Goal: Check status: Check status

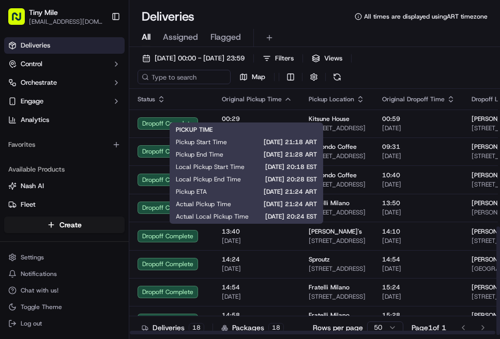
scroll to position [313, 0]
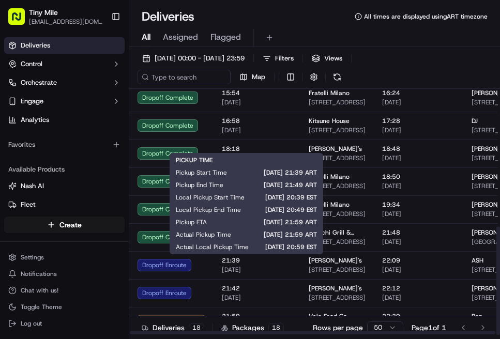
click at [249, 264] on span "21:39" at bounding box center [257, 261] width 70 height 8
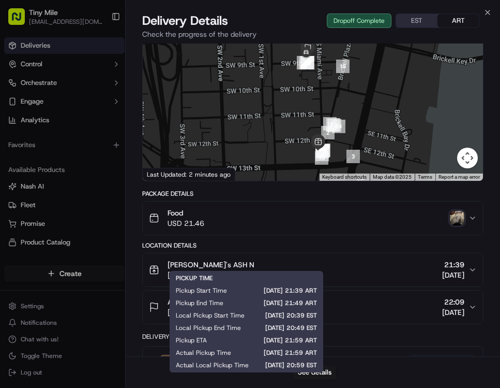
scroll to position [192, 0]
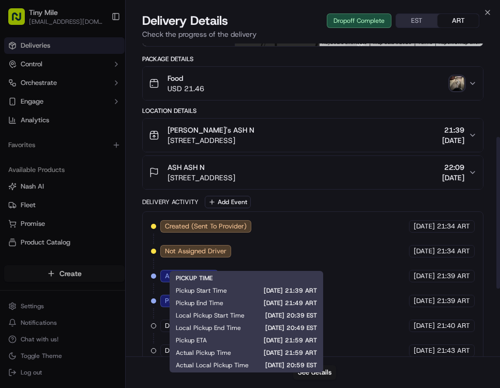
click at [459, 79] on img "button" at bounding box center [457, 83] width 14 height 14
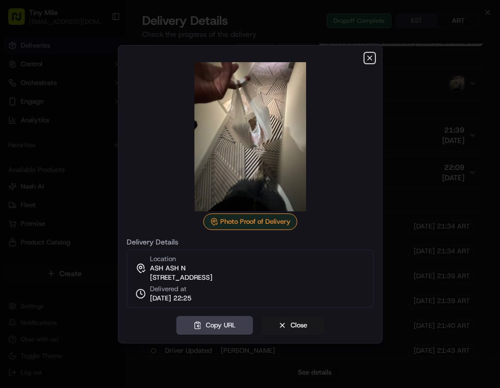
click at [368, 56] on icon "button" at bounding box center [370, 58] width 8 height 8
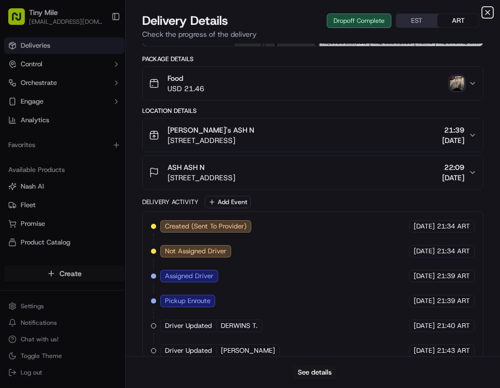
click at [487, 14] on icon "button" at bounding box center [488, 12] width 8 height 8
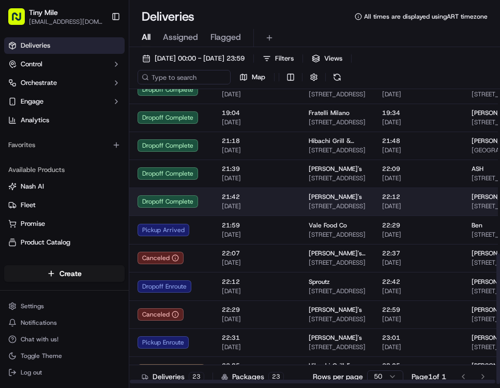
scroll to position [371, 0]
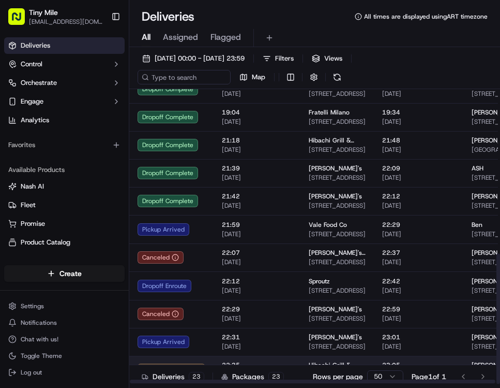
click at [244, 339] on td "22:35 18/09/2025" at bounding box center [257, 369] width 87 height 28
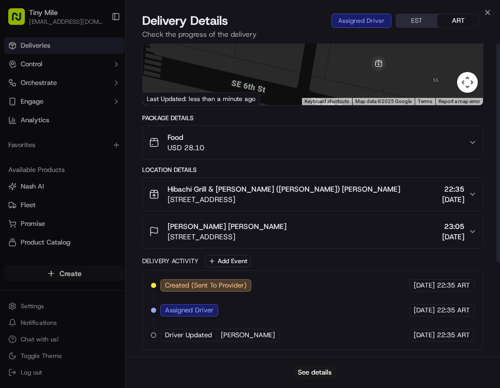
scroll to position [0, 0]
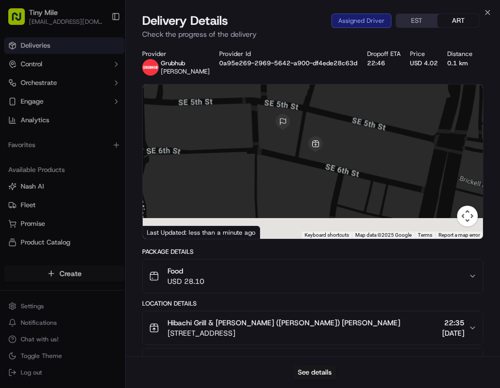
drag, startPoint x: 311, startPoint y: 212, endPoint x: 279, endPoint y: 163, distance: 58.3
click at [279, 163] on div at bounding box center [313, 161] width 340 height 154
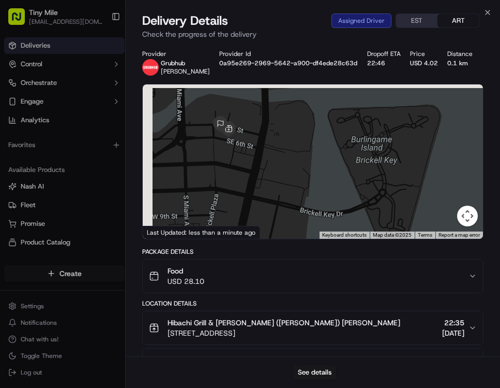
drag, startPoint x: 259, startPoint y: 170, endPoint x: 322, endPoint y: 180, distance: 63.8
click at [324, 182] on div at bounding box center [313, 161] width 340 height 154
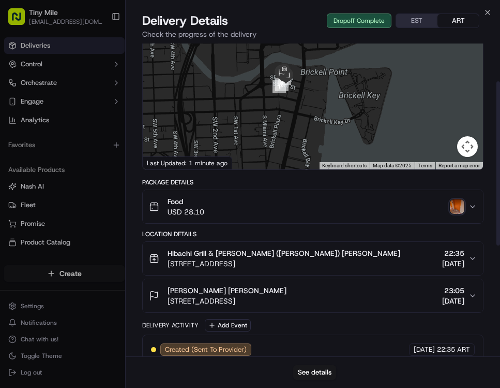
scroll to position [72, 0]
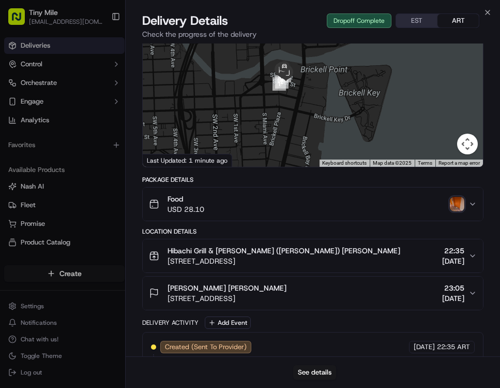
click at [459, 203] on img "button" at bounding box center [457, 204] width 14 height 14
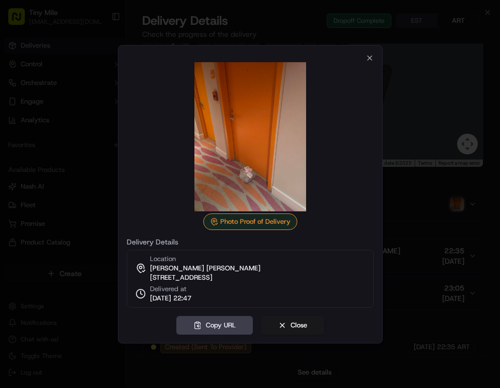
click at [370, 62] on div at bounding box center [250, 136] width 247 height 149
click at [370, 56] on icon "button" at bounding box center [370, 58] width 8 height 8
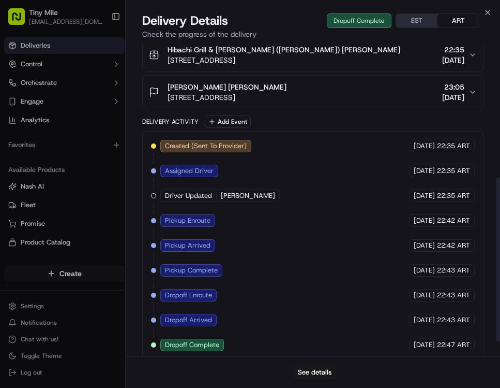
scroll to position [237, 0]
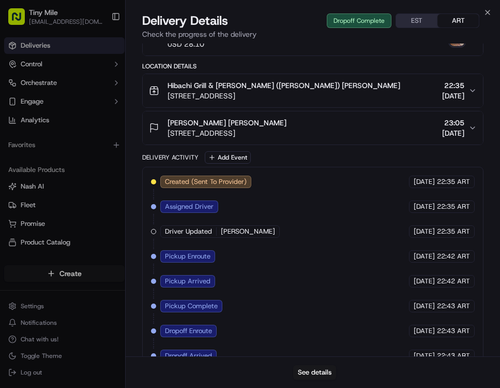
click at [492, 12] on div "Close Delivery Details Dropoff Complete EST ART Check the progress of the deliv…" at bounding box center [312, 194] width 375 height 388
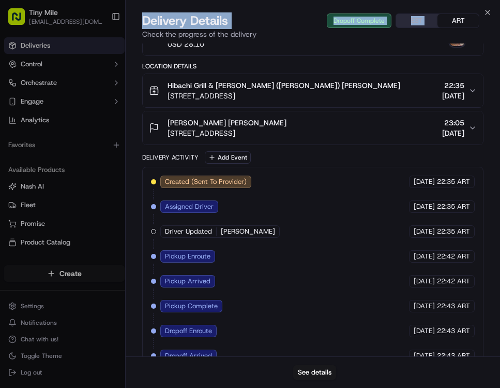
scroll to position [282, 0]
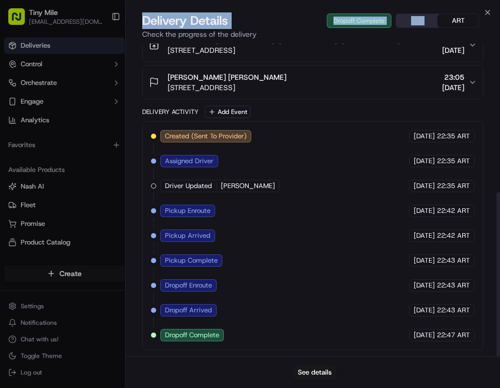
click at [478, 29] on p "Check the progress of the delivery" at bounding box center [312, 34] width 341 height 10
click at [490, 12] on icon "button" at bounding box center [488, 12] width 8 height 8
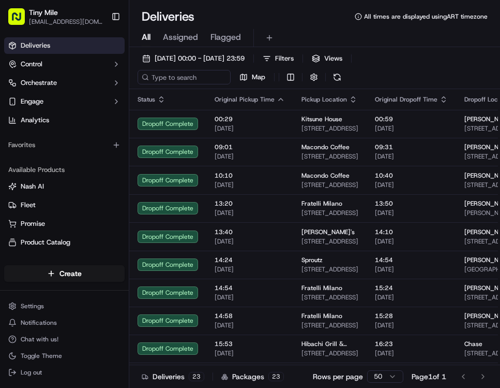
click at [489, 14] on div "Deliveries All times are displayed using ART timezone" at bounding box center [314, 16] width 371 height 17
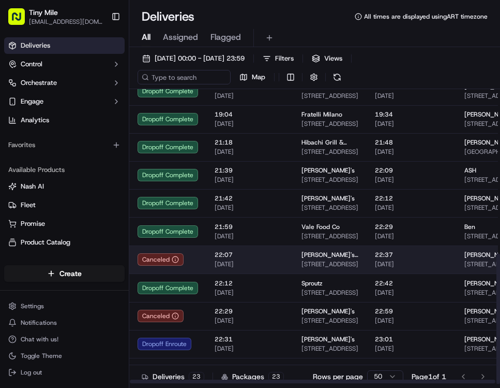
scroll to position [371, 0]
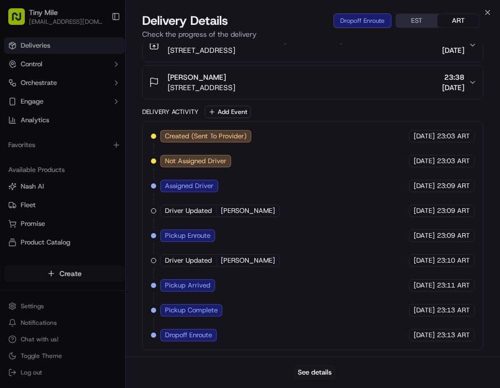
scroll to position [0, 0]
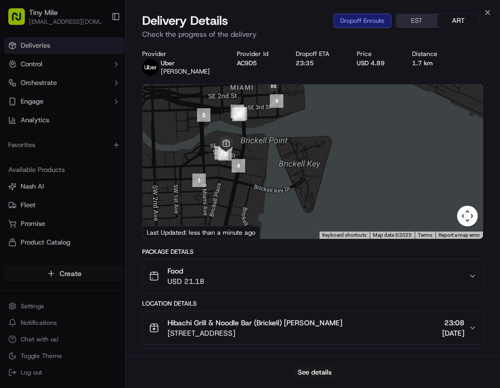
drag, startPoint x: 285, startPoint y: 167, endPoint x: 260, endPoint y: 149, distance: 30.0
click at [260, 149] on div at bounding box center [313, 161] width 340 height 154
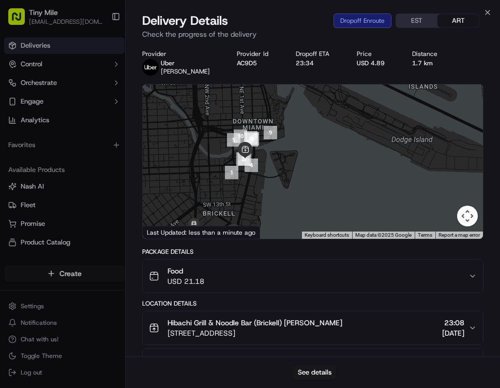
click at [197, 126] on div at bounding box center [313, 161] width 340 height 154
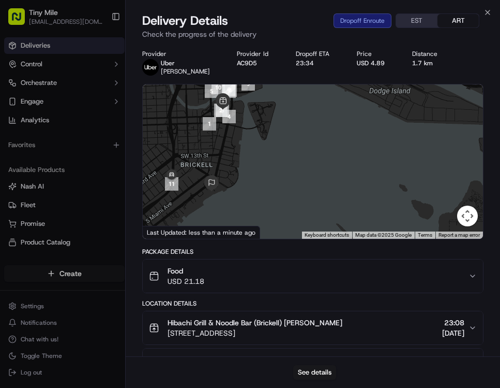
drag, startPoint x: 218, startPoint y: 187, endPoint x: 197, endPoint y: 139, distance: 52.6
click at [197, 139] on div at bounding box center [313, 161] width 340 height 154
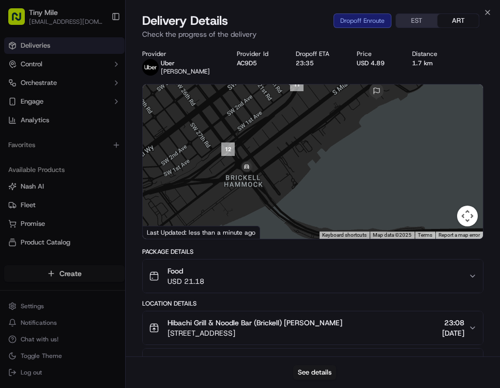
drag, startPoint x: 156, startPoint y: 187, endPoint x: 351, endPoint y: 132, distance: 202.8
click at [351, 132] on div at bounding box center [313, 161] width 340 height 154
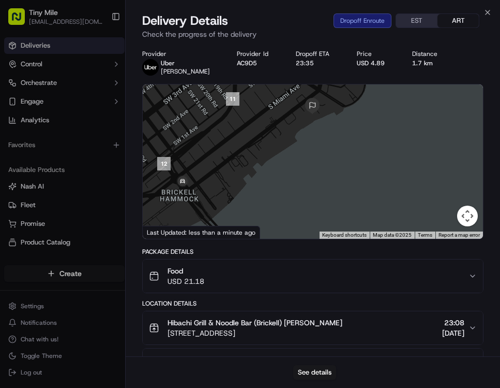
drag, startPoint x: 317, startPoint y: 157, endPoint x: 271, endPoint y: 169, distance: 47.7
click at [271, 169] on div at bounding box center [313, 161] width 340 height 154
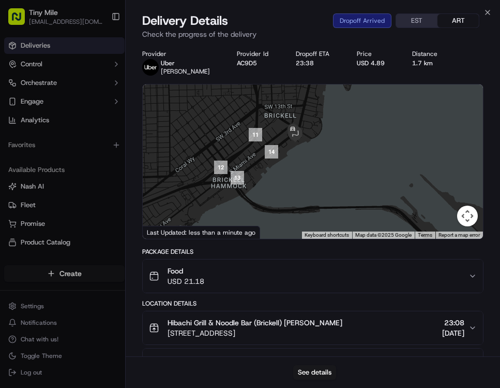
drag, startPoint x: 311, startPoint y: 156, endPoint x: 286, endPoint y: 172, distance: 29.6
click at [286, 172] on div at bounding box center [313, 161] width 340 height 154
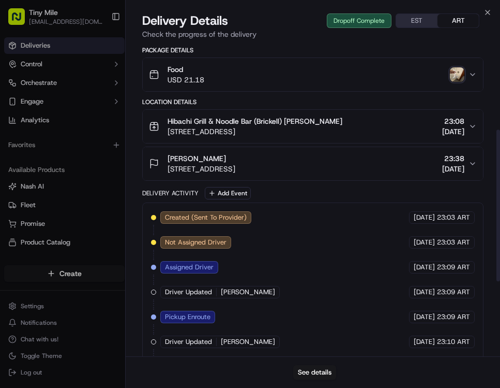
scroll to position [188, 0]
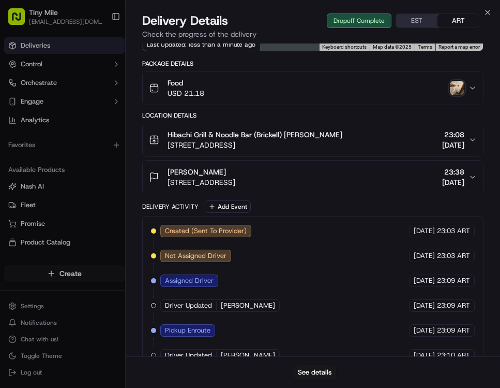
click at [455, 86] on img "button" at bounding box center [457, 88] width 14 height 14
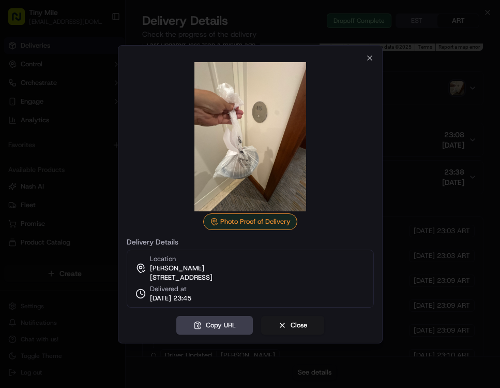
click at [368, 62] on div at bounding box center [250, 136] width 247 height 149
click at [370, 54] on icon "button" at bounding box center [370, 58] width 8 height 8
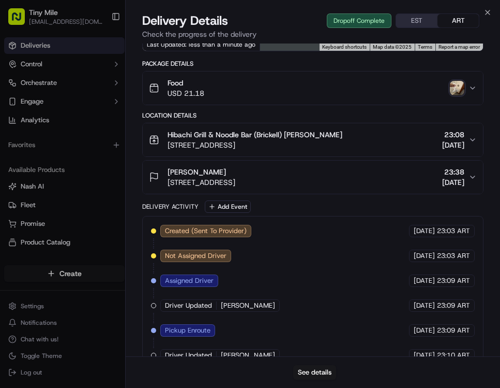
click at [488, 17] on div "Delivery Details Dropoff Complete EST ART Check the progress of the delivery" at bounding box center [313, 27] width 375 height 31
click at [487, 14] on icon "button" at bounding box center [488, 12] width 8 height 8
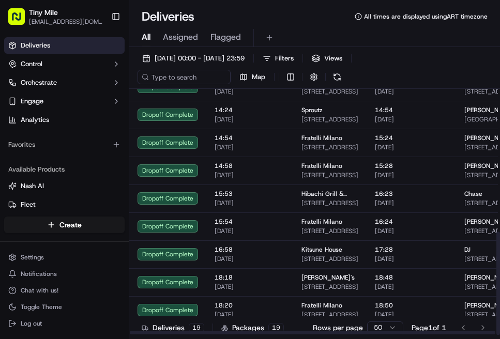
scroll to position [341, 0]
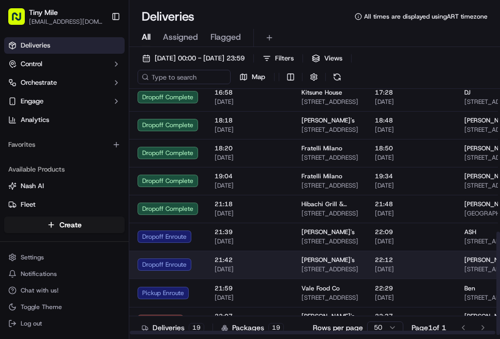
click at [218, 261] on span "21:42" at bounding box center [250, 260] width 70 height 8
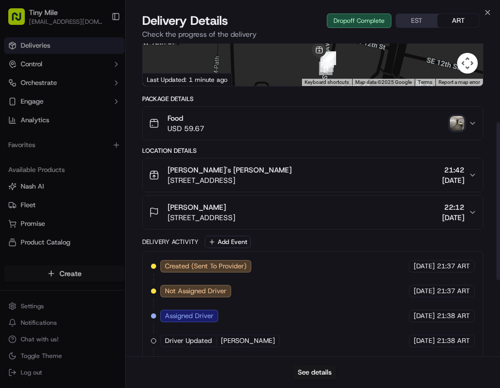
scroll to position [156, 0]
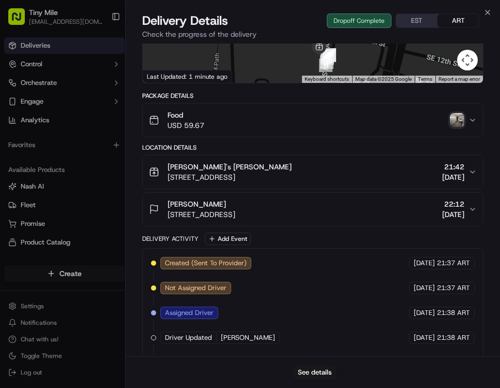
click at [460, 122] on img "button" at bounding box center [457, 120] width 14 height 14
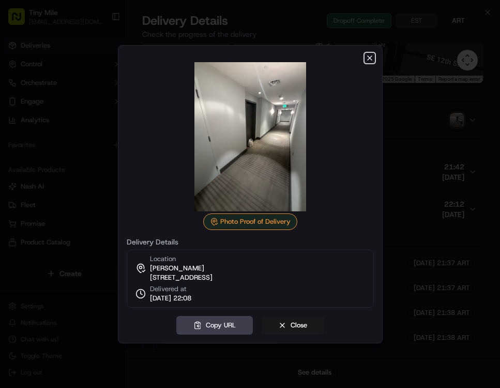
click at [371, 55] on icon "button" at bounding box center [370, 58] width 8 height 8
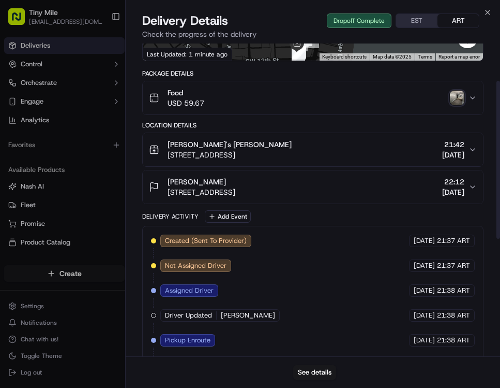
scroll to position [0, 0]
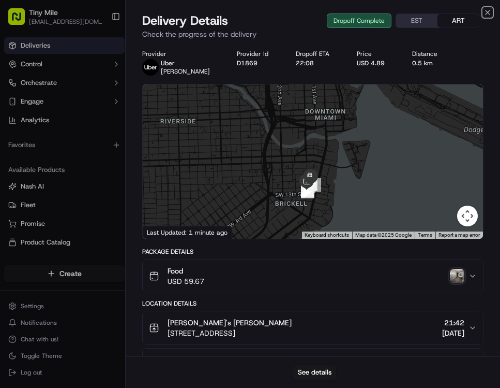
click at [489, 13] on icon "button" at bounding box center [488, 12] width 4 height 4
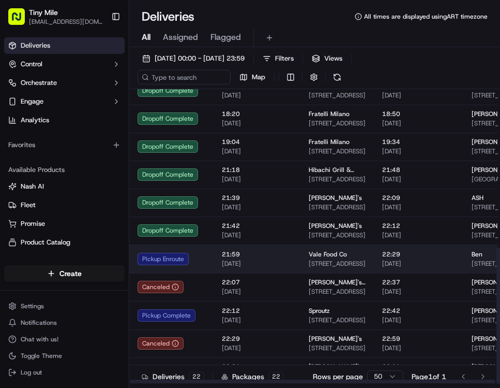
scroll to position [343, 0]
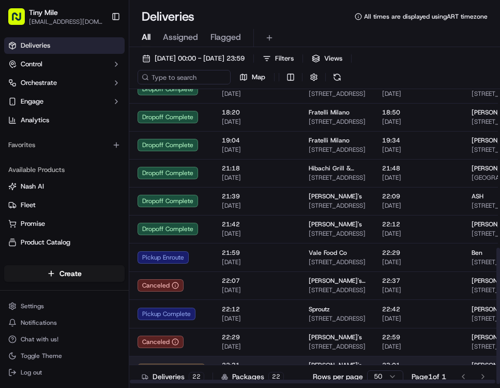
click at [294, 339] on td "22:31 18/09/2025" at bounding box center [257, 369] width 87 height 28
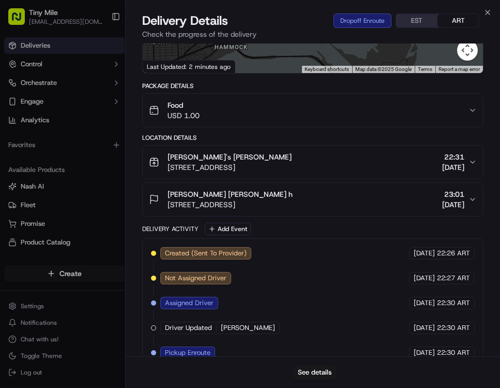
scroll to position [0, 0]
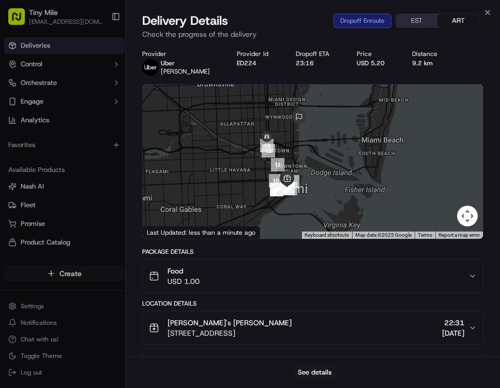
drag, startPoint x: 268, startPoint y: 132, endPoint x: 292, endPoint y: 147, distance: 28.4
click at [292, 147] on div at bounding box center [313, 161] width 340 height 154
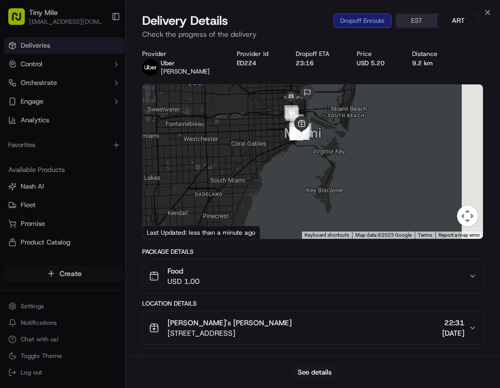
drag, startPoint x: 275, startPoint y: 199, endPoint x: 254, endPoint y: 196, distance: 21.4
click at [244, 211] on div at bounding box center [313, 161] width 340 height 154
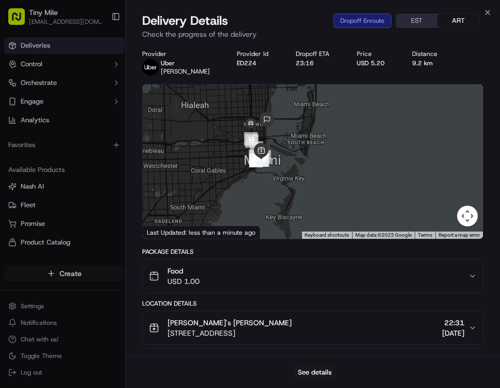
drag, startPoint x: 282, startPoint y: 173, endPoint x: 238, endPoint y: 192, distance: 48.2
click at [232, 203] on div at bounding box center [313, 161] width 340 height 154
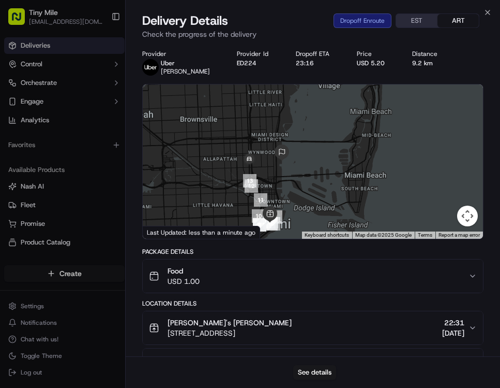
drag, startPoint x: 249, startPoint y: 133, endPoint x: 312, endPoint y: 174, distance: 74.8
click at [302, 176] on div at bounding box center [313, 161] width 340 height 154
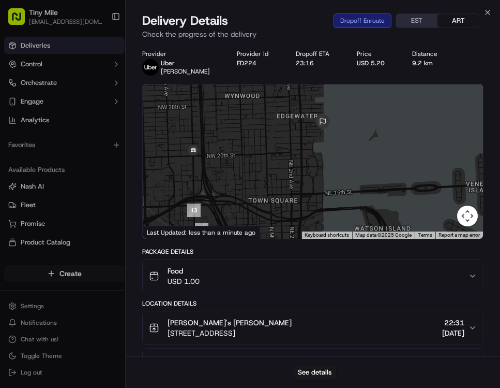
drag, startPoint x: 244, startPoint y: 163, endPoint x: 345, endPoint y: 174, distance: 101.4
click at [345, 173] on div at bounding box center [313, 161] width 340 height 154
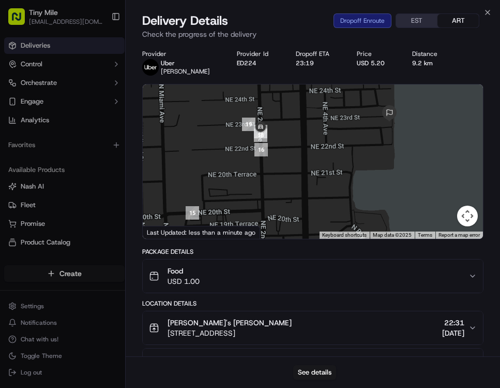
drag, startPoint x: 303, startPoint y: 129, endPoint x: 299, endPoint y: 200, distance: 71.0
click at [299, 200] on div at bounding box center [313, 161] width 340 height 154
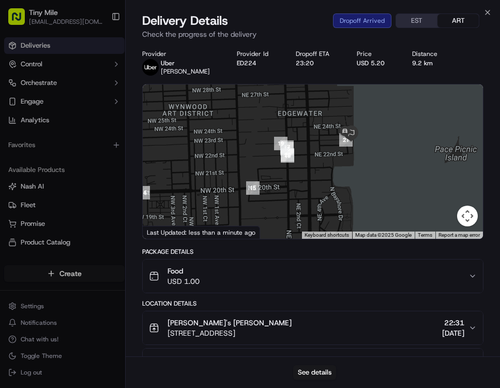
scroll to position [224, 0]
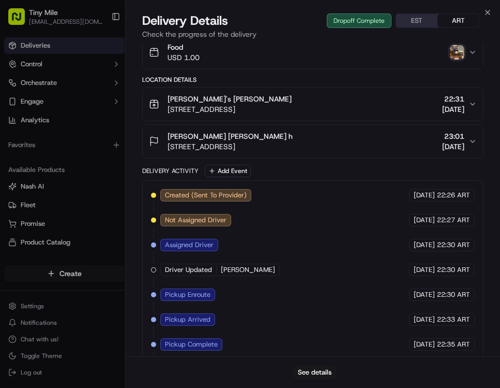
click at [459, 50] on img "button" at bounding box center [457, 52] width 14 height 14
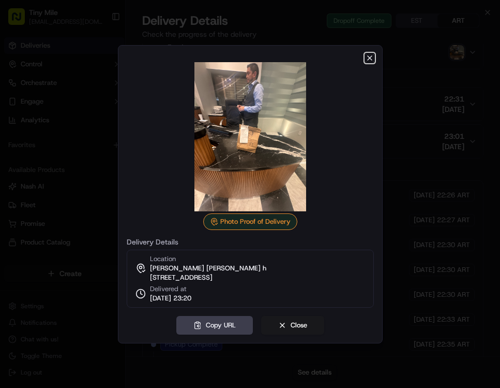
click at [373, 54] on icon "button" at bounding box center [370, 58] width 8 height 8
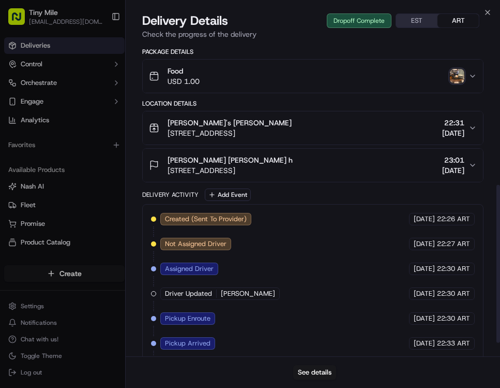
scroll to position [307, 0]
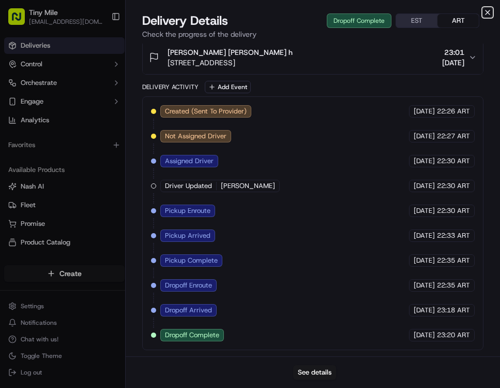
click at [490, 14] on icon "button" at bounding box center [488, 12] width 8 height 8
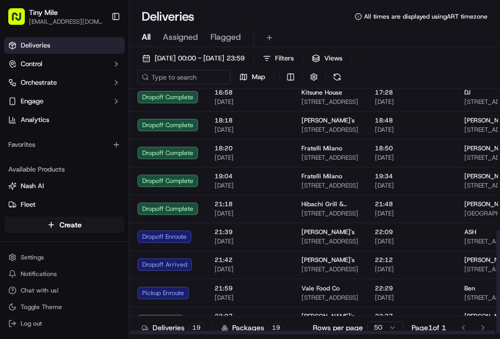
scroll to position [341, 0]
click at [245, 310] on td "22:07 18/09/2025" at bounding box center [249, 321] width 87 height 28
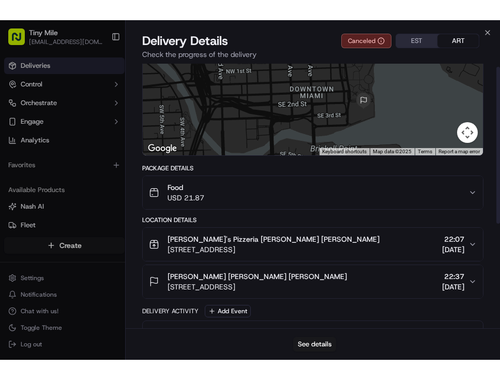
scroll to position [0, 0]
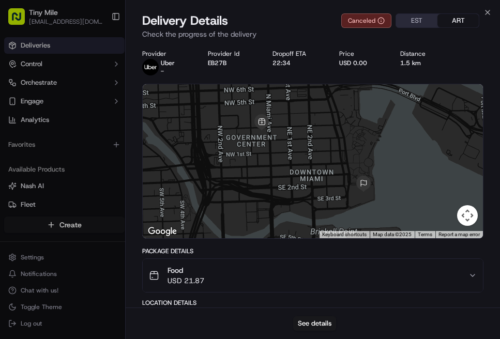
click at [488, 17] on div "Delivery Details Canceled EST ART Check the progress of the delivery" at bounding box center [313, 27] width 375 height 31
click at [490, 12] on icon "button" at bounding box center [488, 12] width 8 height 8
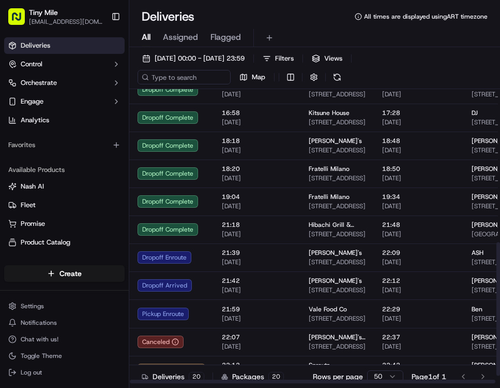
scroll to position [321, 0]
click at [254, 339] on td "22:12 18/09/2025" at bounding box center [257, 369] width 87 height 28
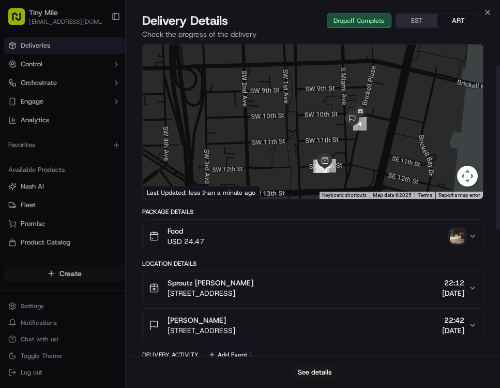
scroll to position [42, 0]
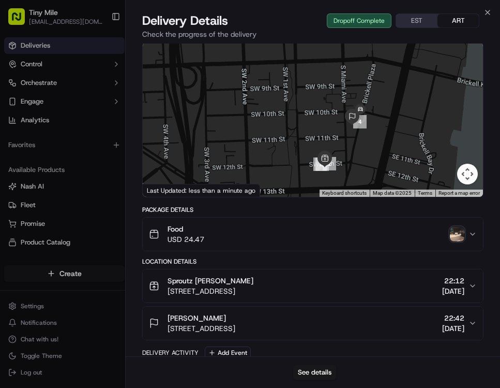
click at [460, 232] on img "button" at bounding box center [457, 234] width 14 height 14
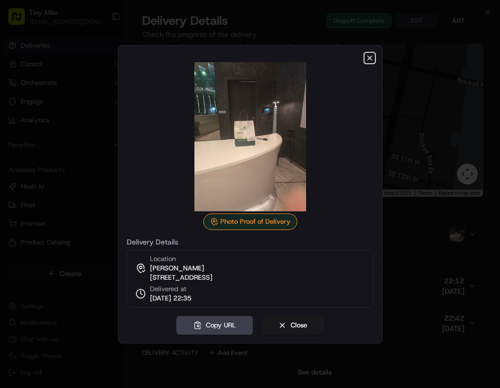
click at [370, 54] on icon "button" at bounding box center [370, 58] width 8 height 8
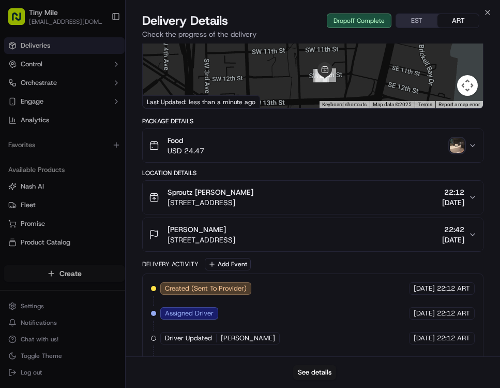
scroll to position [0, 0]
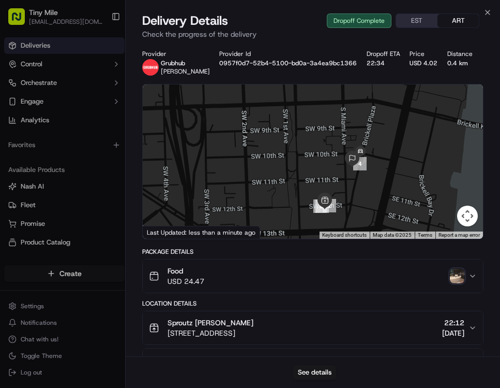
click at [474, 16] on button "ART" at bounding box center [458, 20] width 41 height 13
click at [485, 13] on icon "button" at bounding box center [488, 12] width 8 height 8
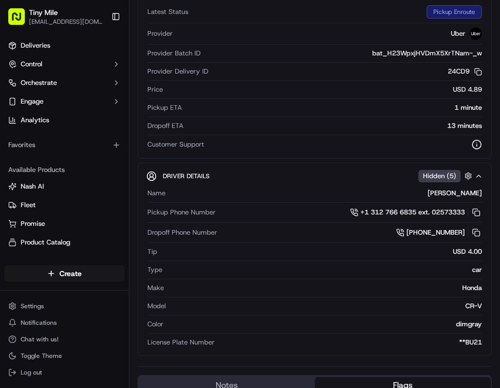
scroll to position [127, 0]
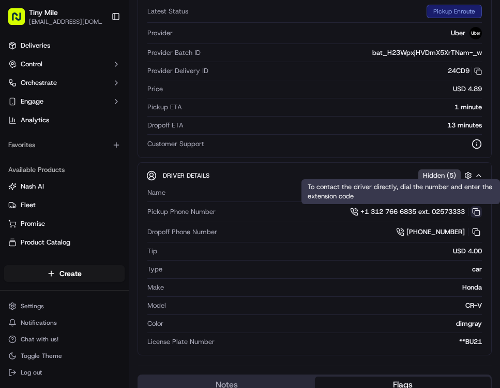
click at [479, 212] on button at bounding box center [476, 211] width 11 height 11
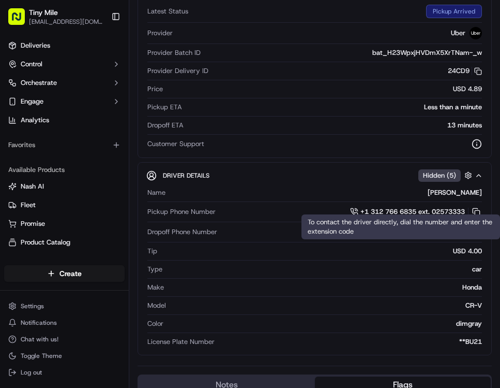
scroll to position [0, 0]
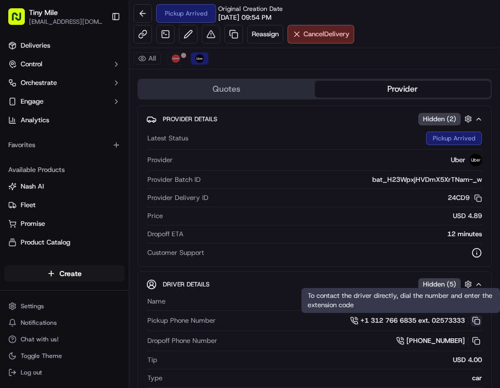
click at [479, 321] on button at bounding box center [476, 320] width 11 height 11
